Goal: Entertainment & Leisure: Consume media (video, audio)

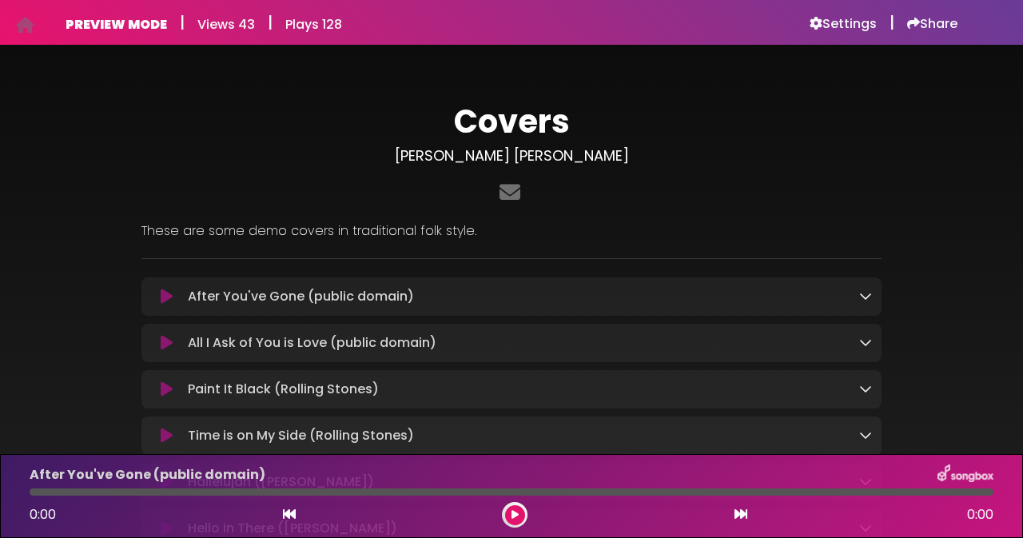
click at [946, 165] on div "Covers [PERSON_NAME] [PERSON_NAME]" at bounding box center [511, 458] width 911 height 788
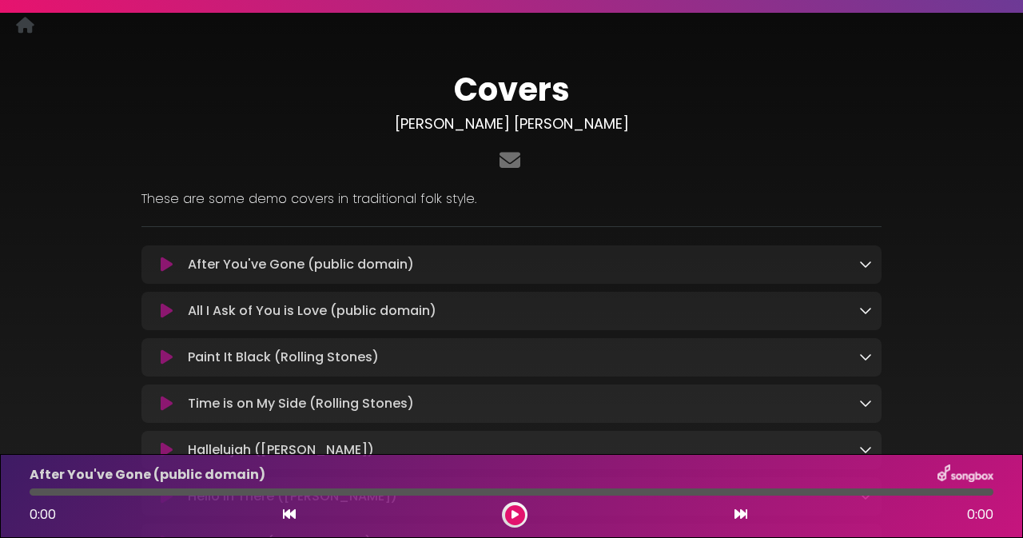
click at [946, 165] on div "Covers [PERSON_NAME] [PERSON_NAME]" at bounding box center [511, 426] width 911 height 788
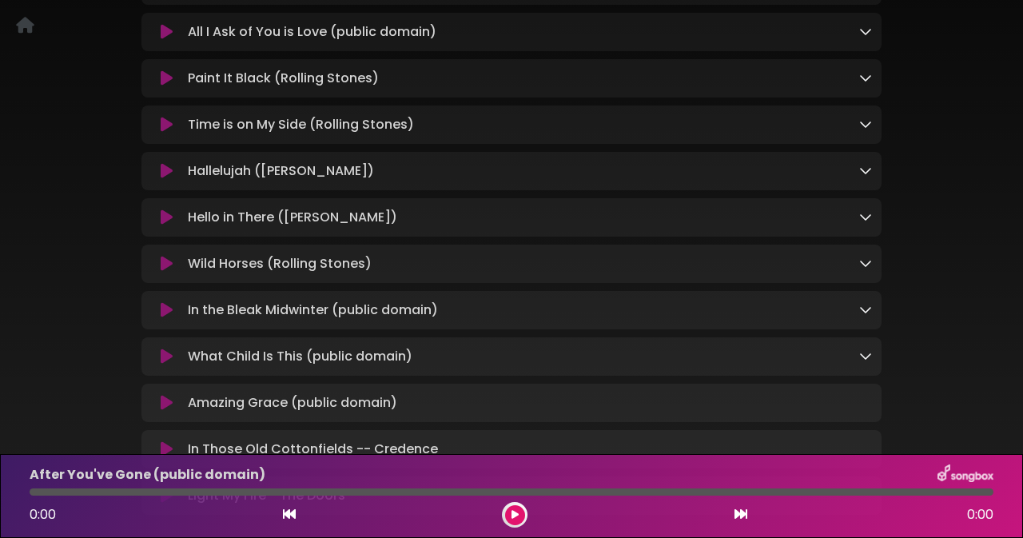
scroll to position [320, 0]
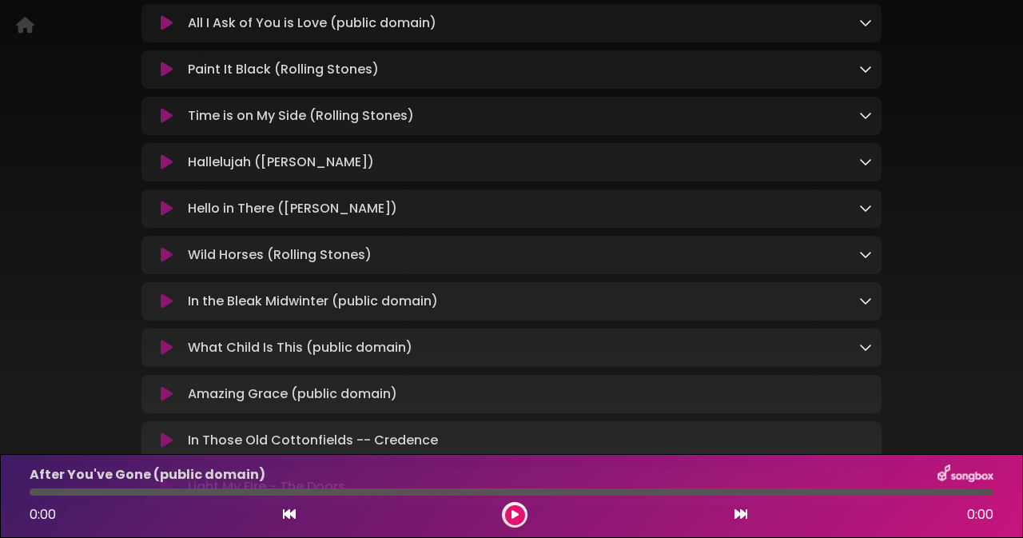
click at [946, 165] on div "Covers [PERSON_NAME] [PERSON_NAME]" at bounding box center [511, 138] width 911 height 788
click at [167, 73] on icon at bounding box center [167, 70] width 12 height 16
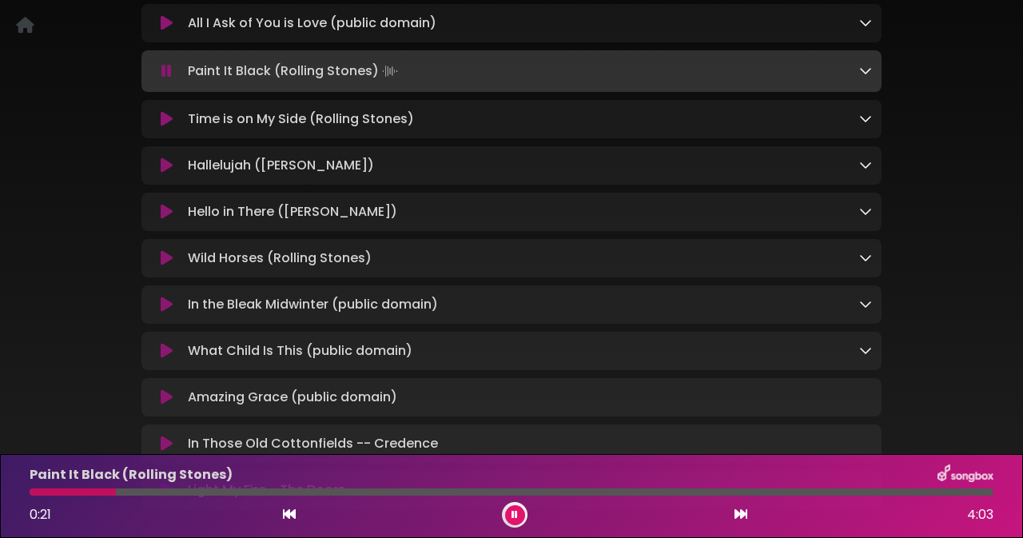
click at [863, 496] on div "Paint It Black (Rolling Stones) 0:21 4:03" at bounding box center [511, 495] width 983 height 63
click at [783, 493] on div at bounding box center [512, 491] width 964 height 7
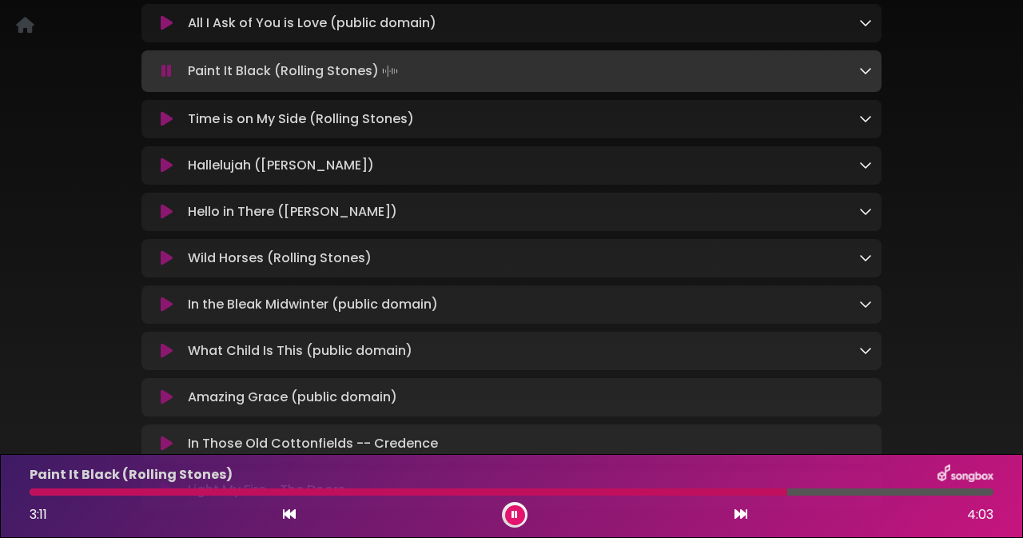
click at [830, 480] on div "Paint It Black (Rolling Stones)" at bounding box center [511, 474] width 983 height 21
click at [660, 492] on div at bounding box center [411, 491] width 763 height 7
click at [822, 491] on div at bounding box center [512, 491] width 964 height 7
click at [979, 228] on div "Covers [PERSON_NAME] [PERSON_NAME]" at bounding box center [511, 139] width 1023 height 791
click at [166, 71] on icon at bounding box center [166, 71] width 10 height 16
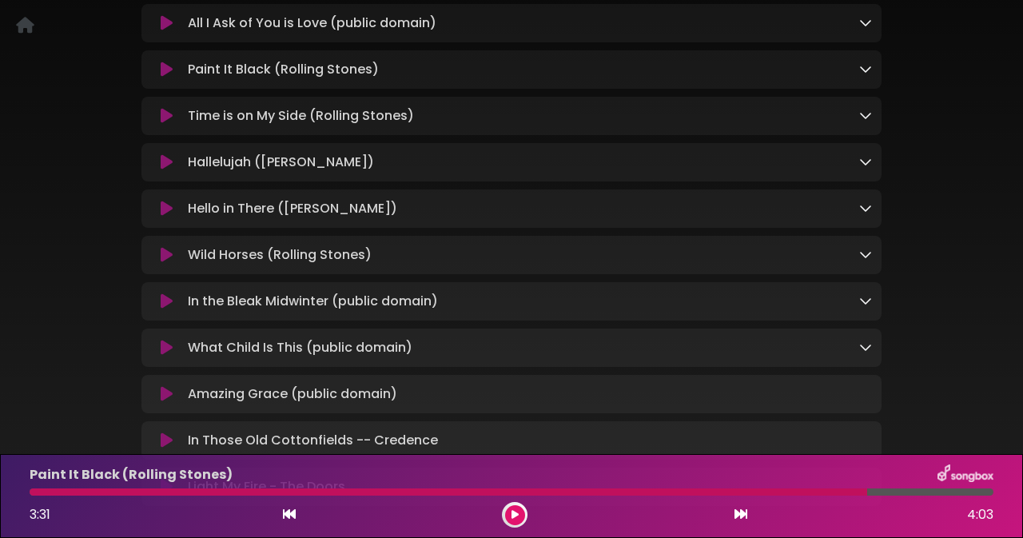
click at [744, 448] on div "In Those Old Cottonfields -- Credence Loading Track..." at bounding box center [526, 440] width 691 height 19
click at [147, 500] on div "Paint It Black (Rolling Stones) 3:31 4:03" at bounding box center [511, 495] width 983 height 63
